Goal: Transaction & Acquisition: Book appointment/travel/reservation

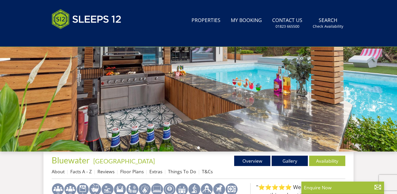
scroll to position [91, 0]
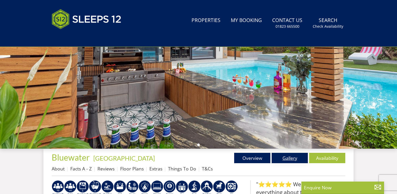
click at [292, 158] on link "Gallery" at bounding box center [290, 158] width 36 height 10
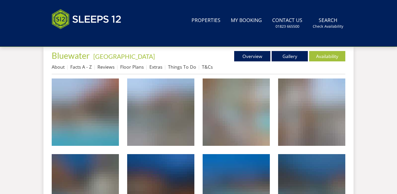
scroll to position [194, 0]
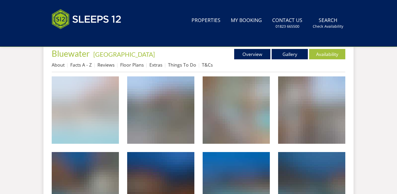
click at [109, 123] on img at bounding box center [85, 109] width 67 height 67
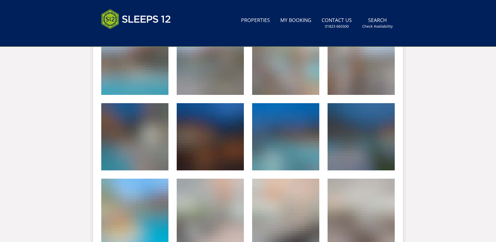
scroll to position [243, 0]
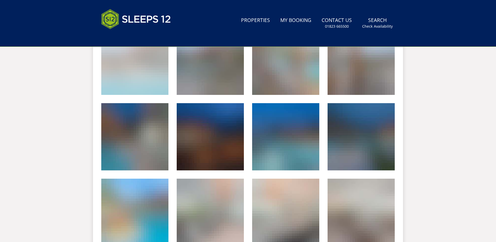
click at [138, 60] on img at bounding box center [134, 61] width 67 height 67
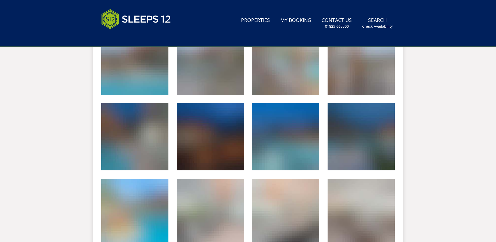
scroll to position [243, 0]
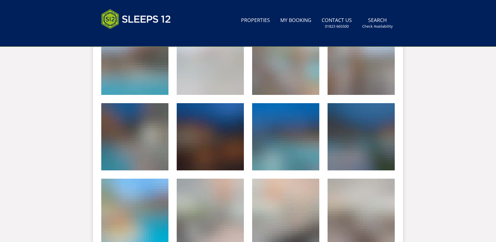
click at [183, 88] on img at bounding box center [210, 61] width 67 height 67
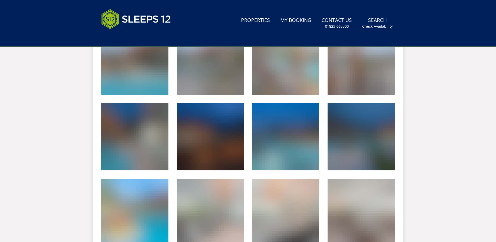
scroll to position [243, 0]
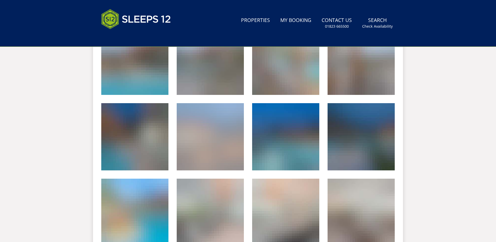
click at [182, 161] on img at bounding box center [210, 136] width 67 height 67
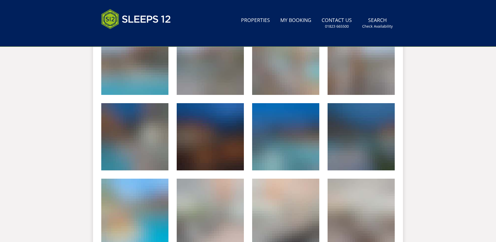
scroll to position [243, 0]
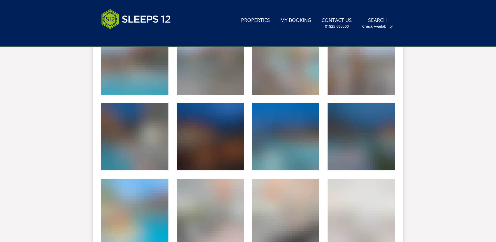
click at [390, 214] on img at bounding box center [361, 212] width 67 height 67
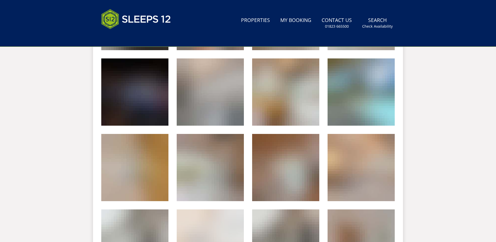
scroll to position [514, 0]
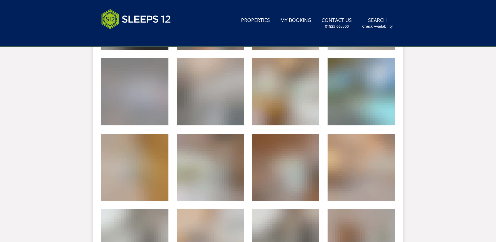
click at [117, 114] on img at bounding box center [134, 91] width 67 height 67
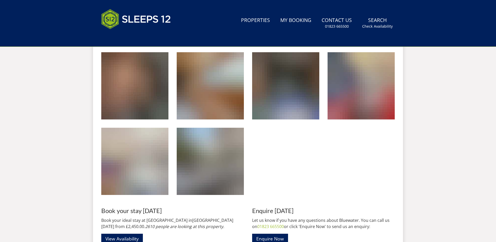
scroll to position [792, 0]
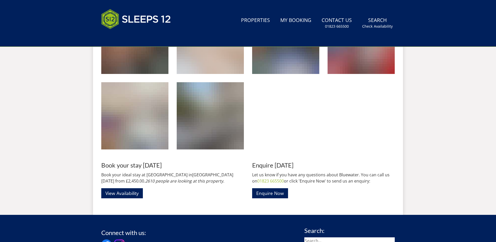
click at [218, 69] on img at bounding box center [210, 40] width 67 height 67
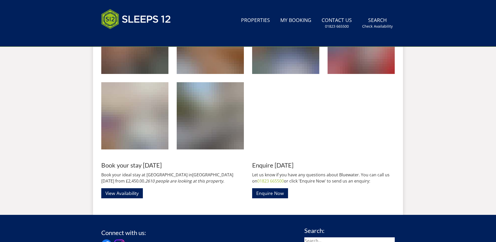
scroll to position [792, 0]
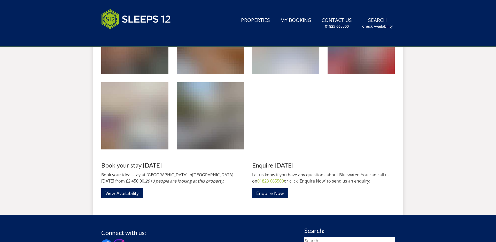
click at [260, 65] on img at bounding box center [285, 40] width 67 height 67
